Goal: Task Accomplishment & Management: Manage account settings

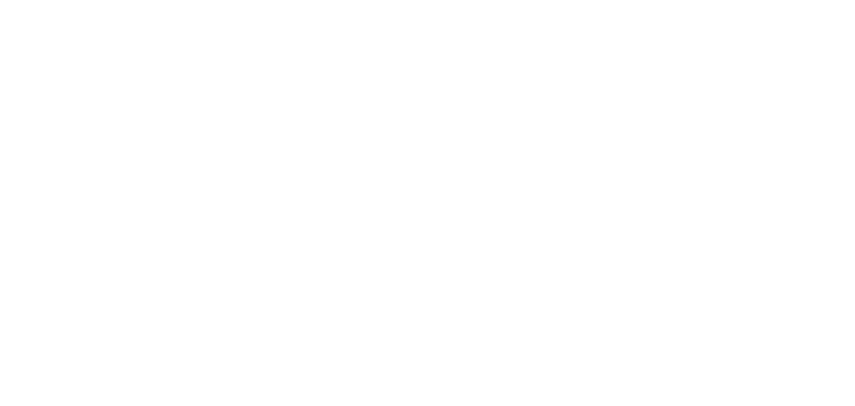
click at [288, 164] on div at bounding box center [427, 203] width 855 height 406
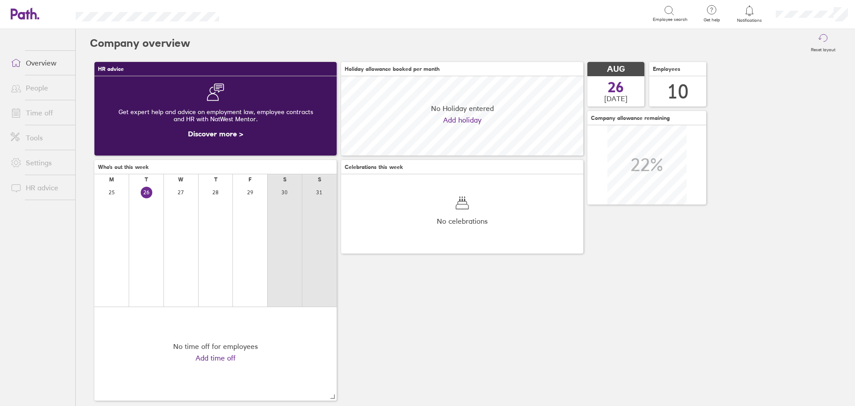
scroll to position [79, 242]
drag, startPoint x: 42, startPoint y: 78, endPoint x: 39, endPoint y: 82, distance: 4.8
click at [42, 78] on li "People" at bounding box center [37, 87] width 75 height 25
click at [37, 85] on link "People" at bounding box center [40, 88] width 72 height 18
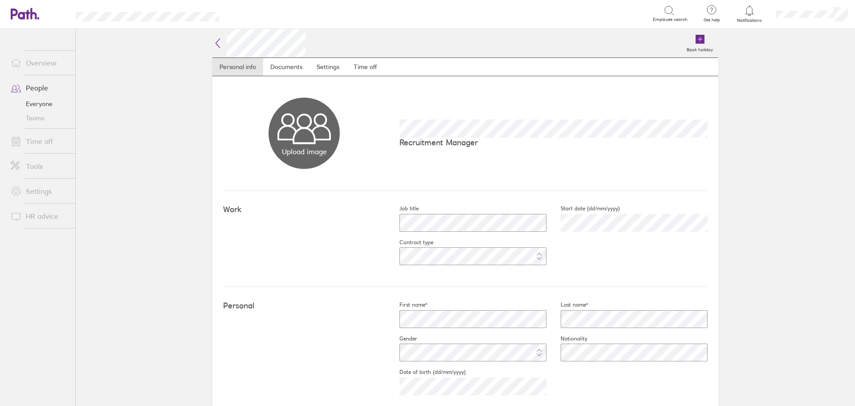
click at [41, 104] on link "Everyone" at bounding box center [40, 104] width 72 height 14
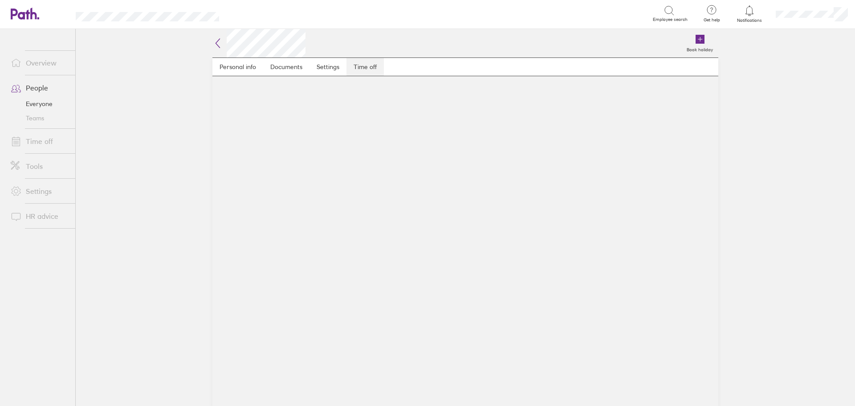
click at [368, 69] on link "Time off" at bounding box center [365, 67] width 37 height 18
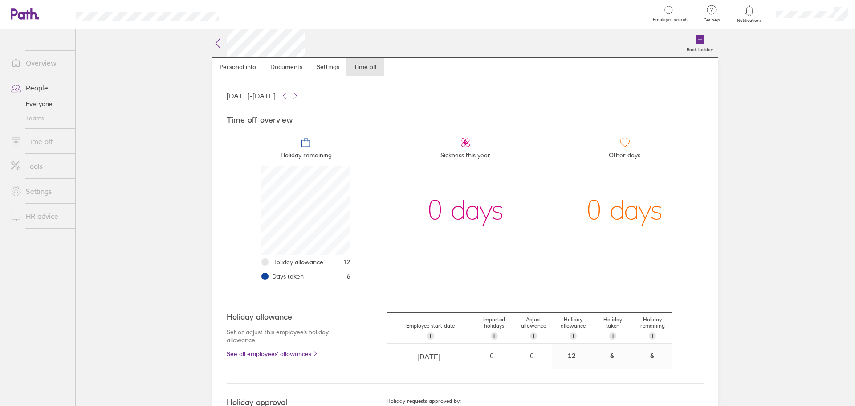
click at [41, 88] on link "People" at bounding box center [40, 88] width 72 height 18
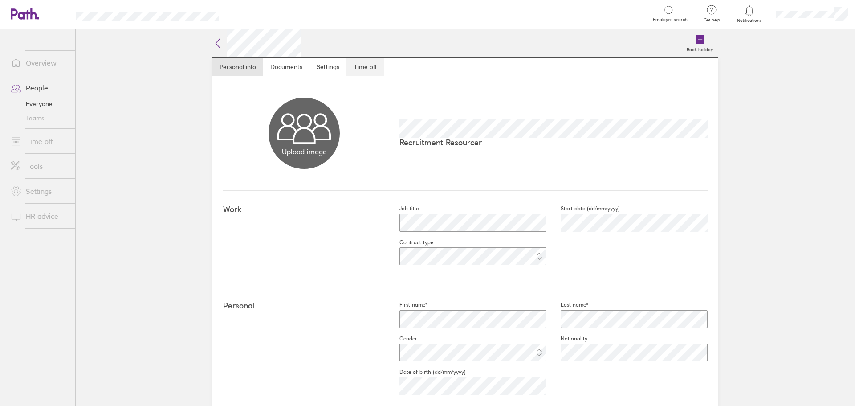
click at [357, 65] on link "Time off" at bounding box center [365, 67] width 37 height 18
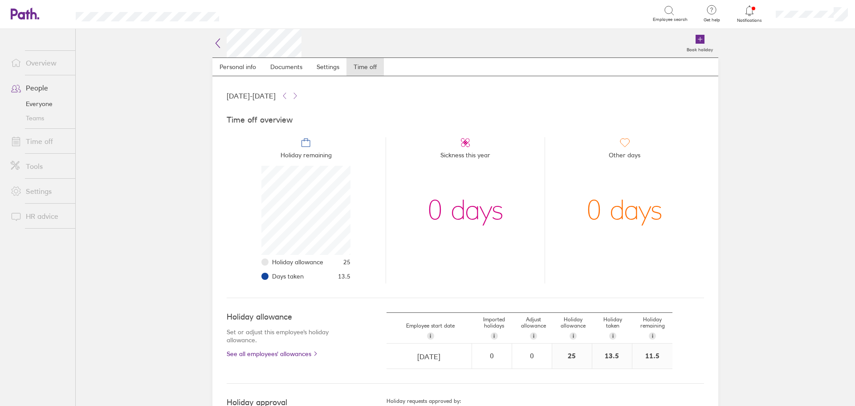
click at [45, 142] on link "Time off" at bounding box center [40, 141] width 72 height 18
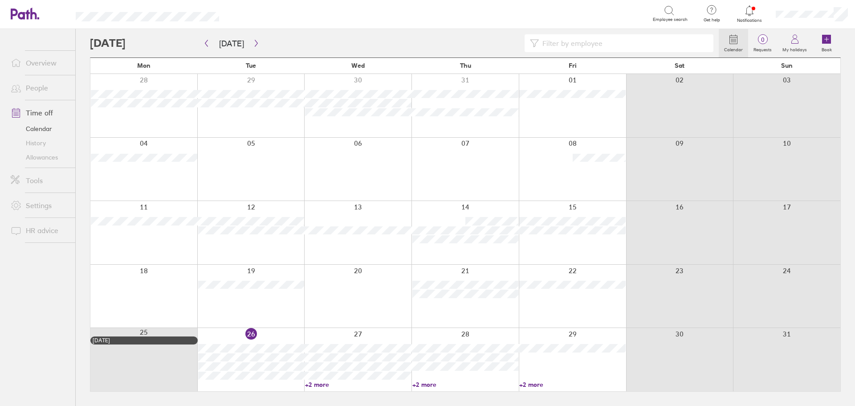
click at [39, 88] on link "People" at bounding box center [40, 88] width 72 height 18
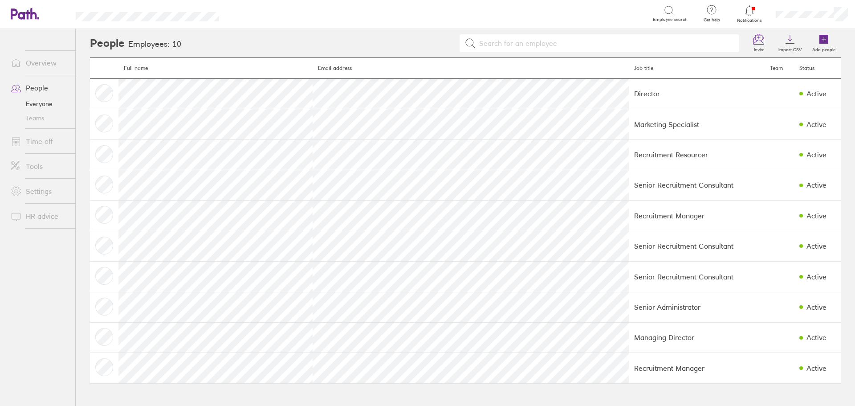
click at [469, 49] on div at bounding box center [600, 43] width 280 height 18
click at [486, 43] on input at bounding box center [605, 43] width 259 height 17
click at [40, 139] on link "Time off" at bounding box center [40, 141] width 72 height 18
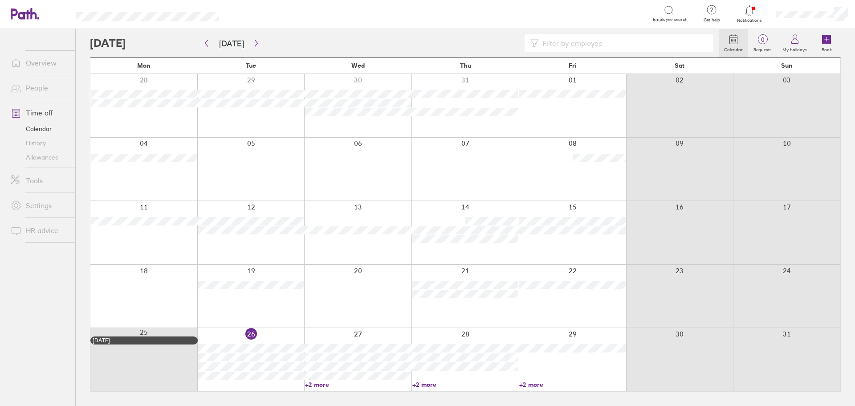
click at [599, 40] on input at bounding box center [623, 43] width 169 height 17
type input "[PERSON_NAME]"
click at [608, 45] on input "[PERSON_NAME]" at bounding box center [623, 43] width 169 height 17
click at [581, 38] on input "[PERSON_NAME]" at bounding box center [623, 43] width 169 height 17
click at [551, 41] on input "[PERSON_NAME]" at bounding box center [623, 43] width 169 height 17
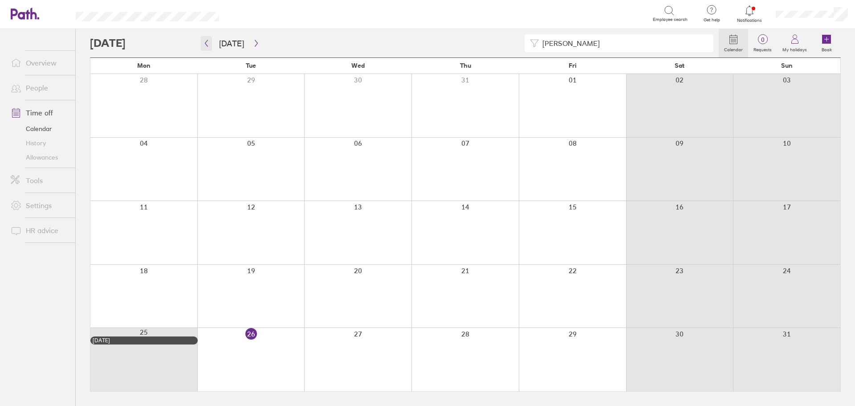
click at [207, 43] on icon "button" at bounding box center [206, 43] width 7 height 7
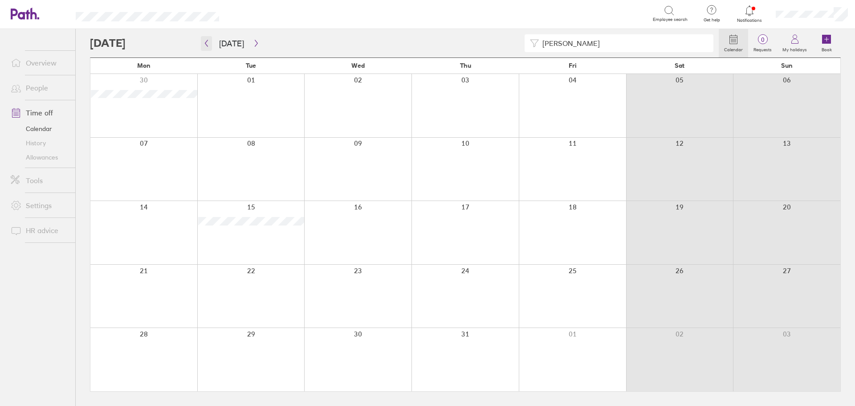
click at [206, 43] on icon "button" at bounding box center [206, 43] width 3 height 7
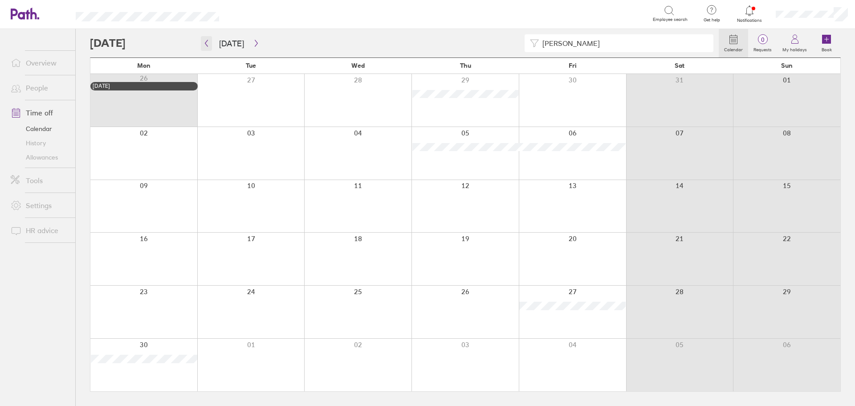
click at [209, 41] on icon "button" at bounding box center [206, 43] width 7 height 7
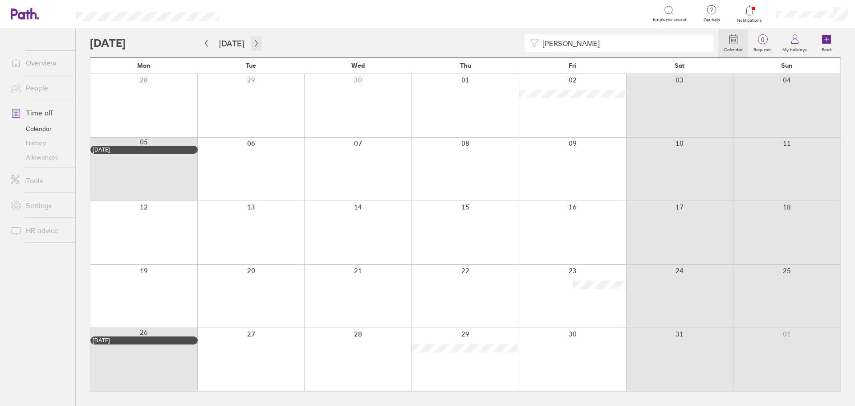
click at [255, 45] on icon "button" at bounding box center [256, 43] width 3 height 7
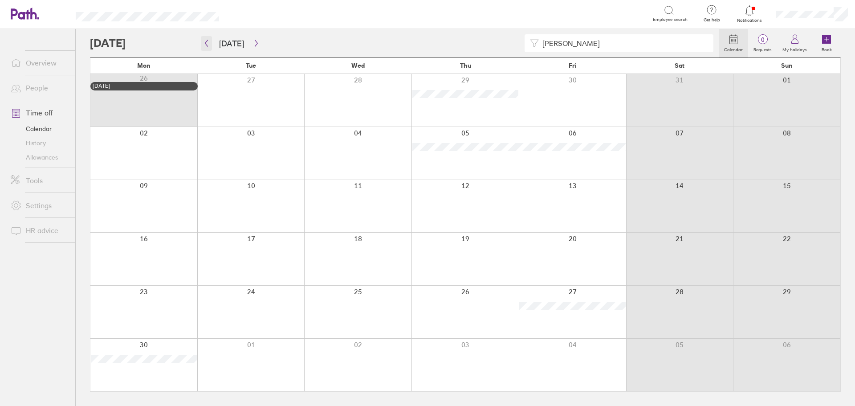
click at [207, 42] on icon "button" at bounding box center [206, 43] width 7 height 7
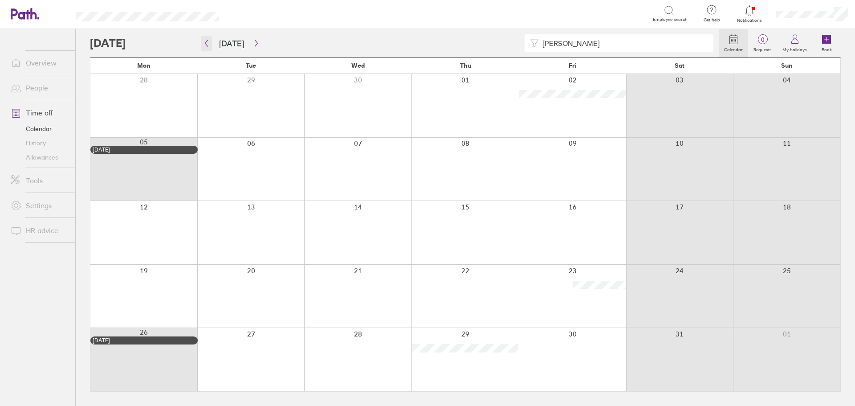
click at [206, 41] on icon "button" at bounding box center [206, 43] width 7 height 7
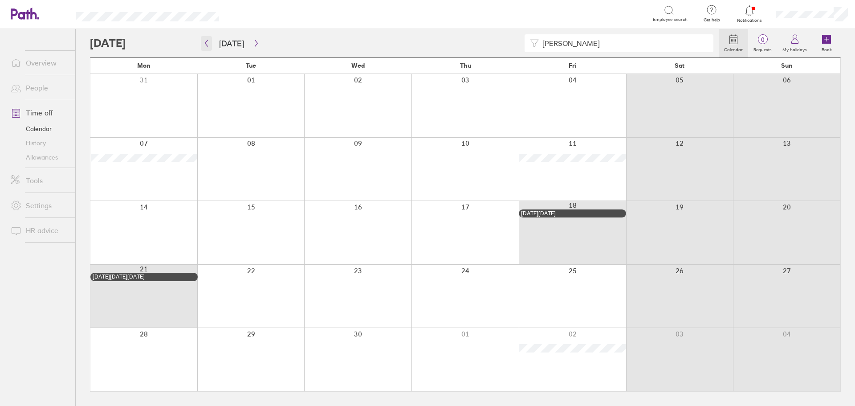
click at [206, 41] on icon "button" at bounding box center [206, 43] width 7 height 7
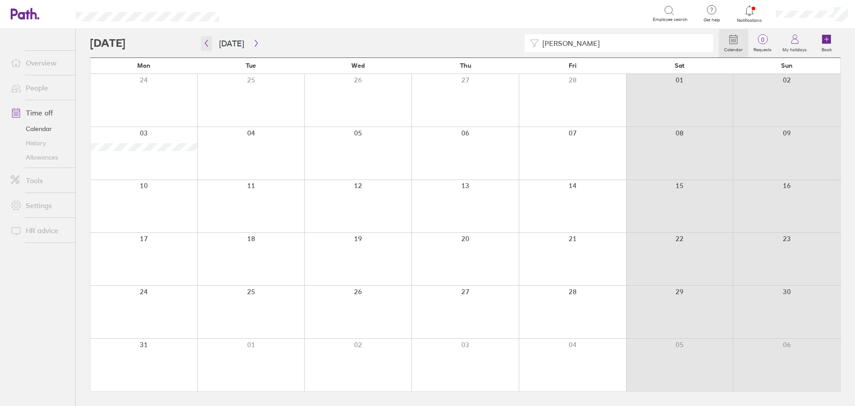
click at [206, 41] on icon "button" at bounding box center [206, 43] width 7 height 7
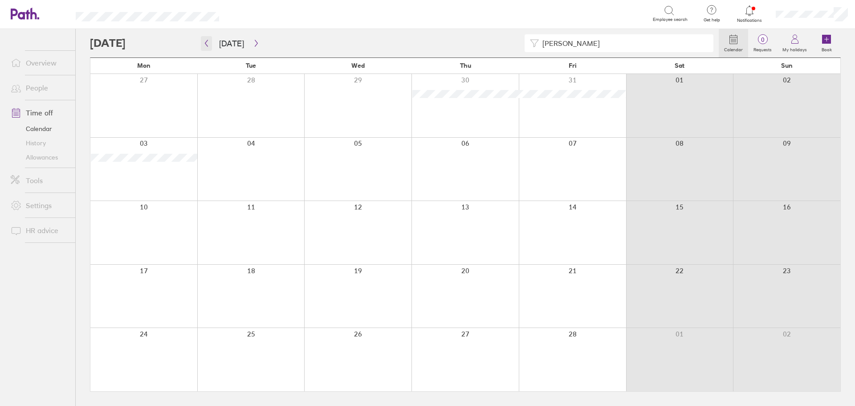
click at [206, 41] on icon "button" at bounding box center [206, 43] width 7 height 7
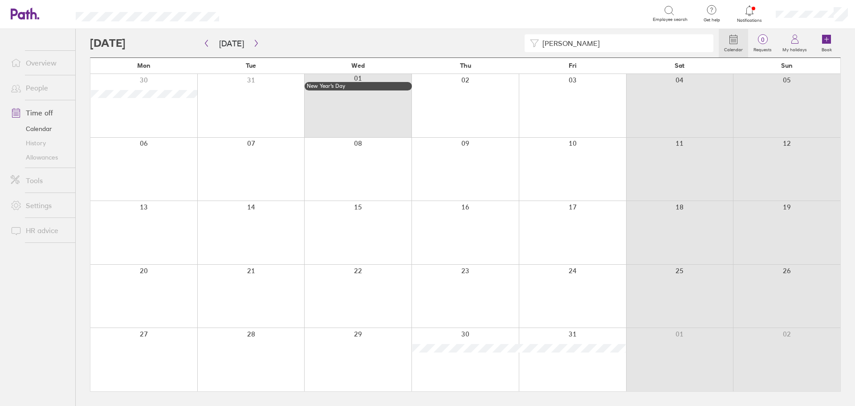
click at [44, 156] on link "Allowances" at bounding box center [40, 157] width 72 height 14
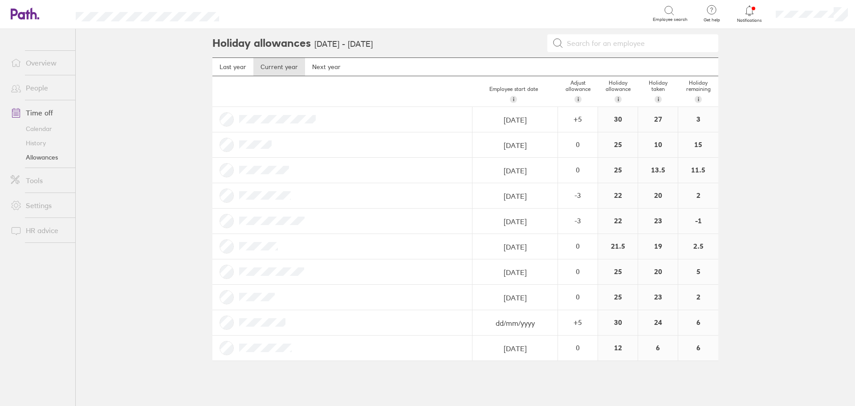
click at [38, 142] on link "History" at bounding box center [40, 143] width 72 height 14
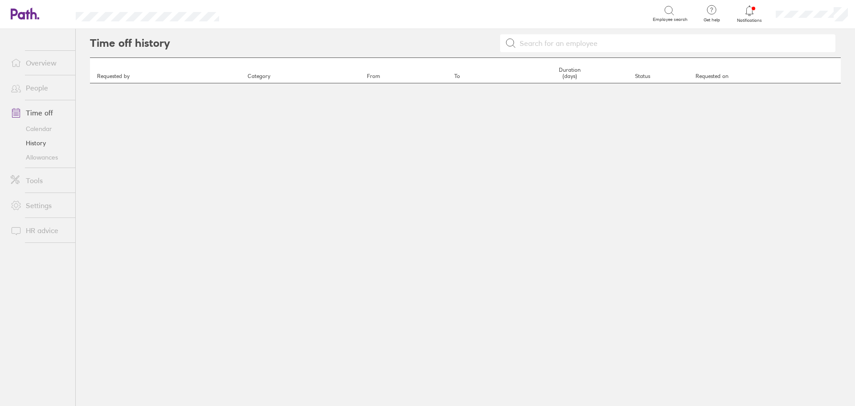
click at [559, 45] on input at bounding box center [673, 43] width 314 height 17
type input "[PERSON_NAME]"
click at [39, 88] on link "People" at bounding box center [40, 88] width 72 height 18
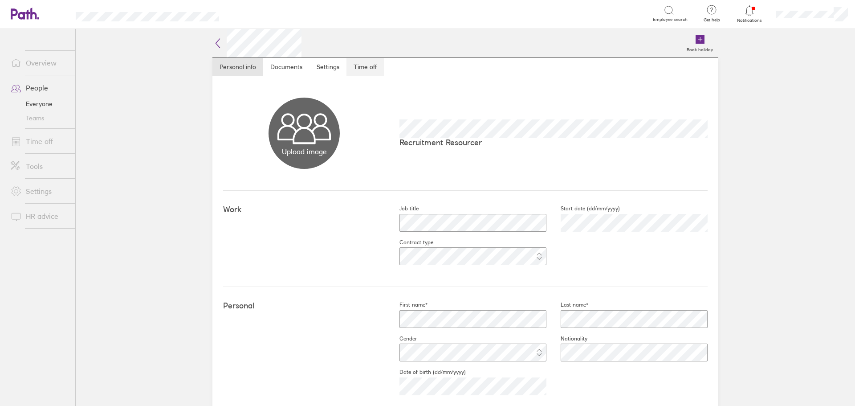
click at [352, 68] on link "Time off" at bounding box center [365, 67] width 37 height 18
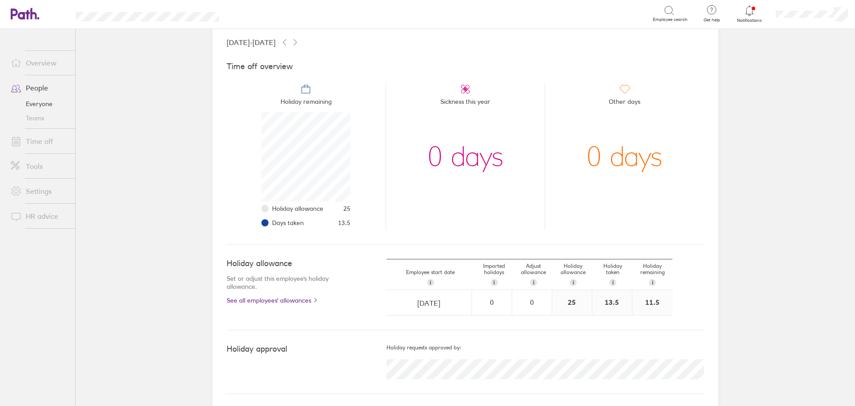
scroll to position [56, 0]
